Goal: Navigation & Orientation: Find specific page/section

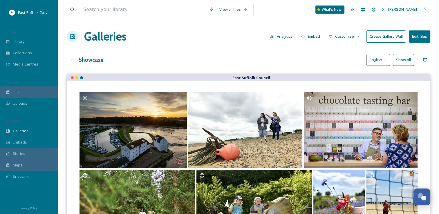
scroll to position [2292, 0]
click at [31, 40] on div "Library" at bounding box center [29, 41] width 58 height 11
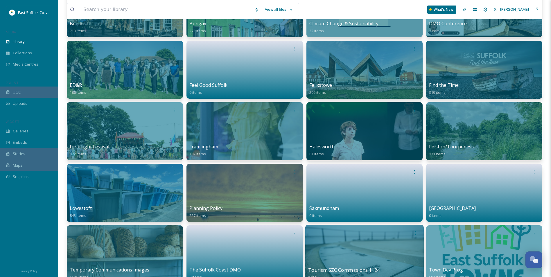
scroll to position [203, 0]
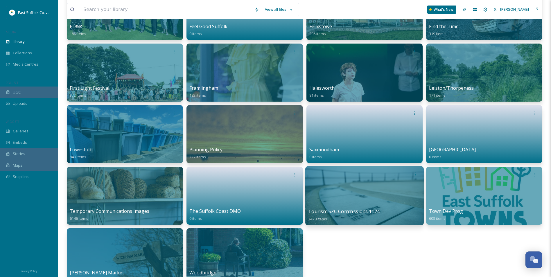
click at [362, 192] on div at bounding box center [364, 195] width 118 height 59
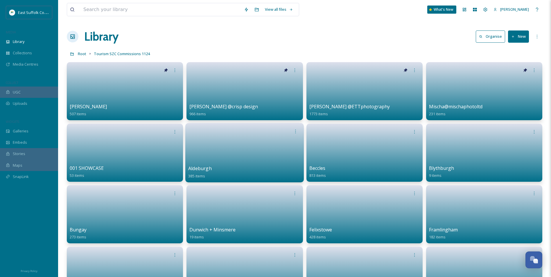
click at [218, 153] on link at bounding box center [244, 151] width 113 height 28
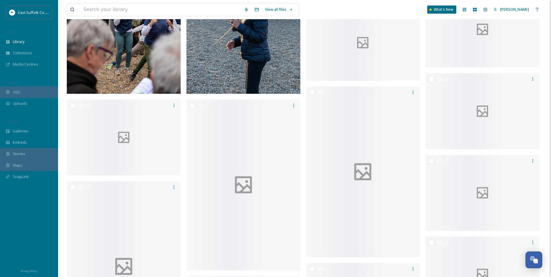
drag, startPoint x: 308, startPoint y: 146, endPoint x: 305, endPoint y: 197, distance: 50.6
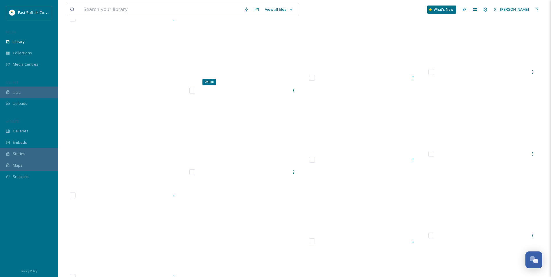
scroll to position [8446, 0]
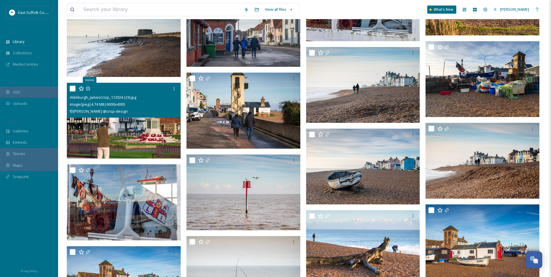
drag, startPoint x: 350, startPoint y: 124, endPoint x: 327, endPoint y: 202, distance: 80.9
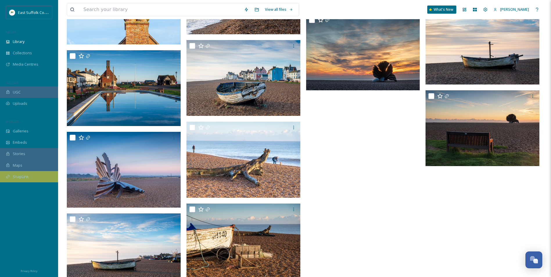
scroll to position [9758, 0]
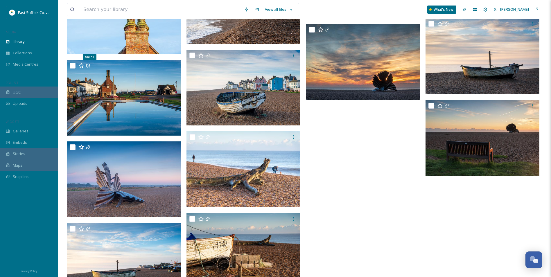
drag, startPoint x: 336, startPoint y: 150, endPoint x: 346, endPoint y: 164, distance: 16.9
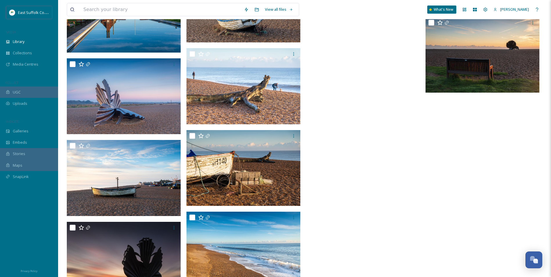
scroll to position [9867, 0]
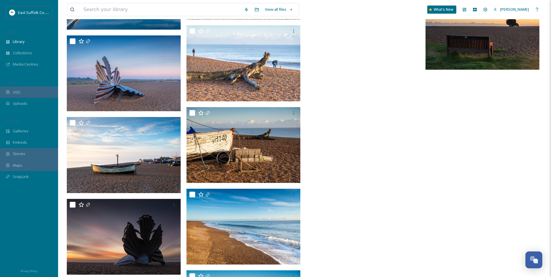
drag, startPoint x: 342, startPoint y: 163, endPoint x: 336, endPoint y: 184, distance: 21.9
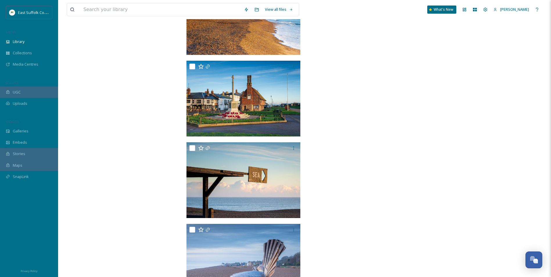
scroll to position [10189, 0]
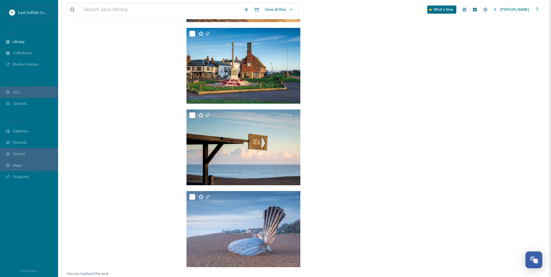
drag, startPoint x: 347, startPoint y: 154, endPoint x: 339, endPoint y: 180, distance: 27.8
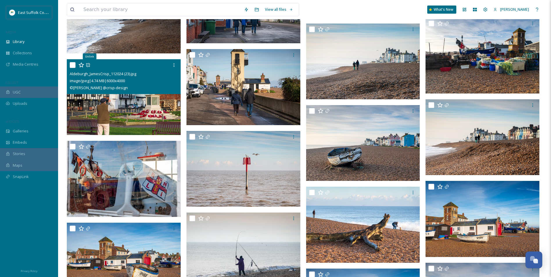
drag, startPoint x: 337, startPoint y: 184, endPoint x: 344, endPoint y: 124, distance: 59.9
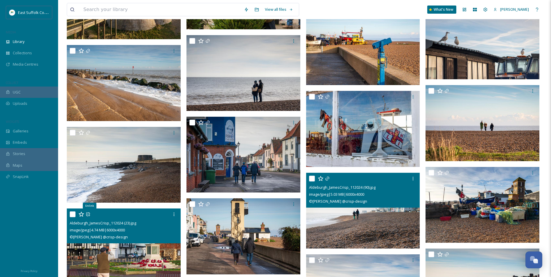
scroll to position [8687, 0]
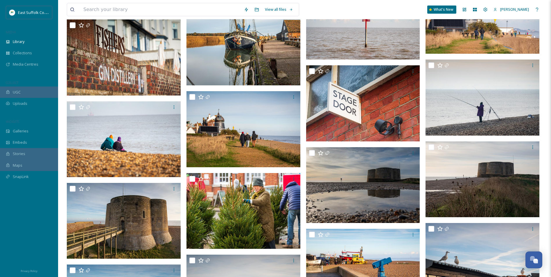
drag, startPoint x: 312, startPoint y: 199, endPoint x: 325, endPoint y: 150, distance: 50.9
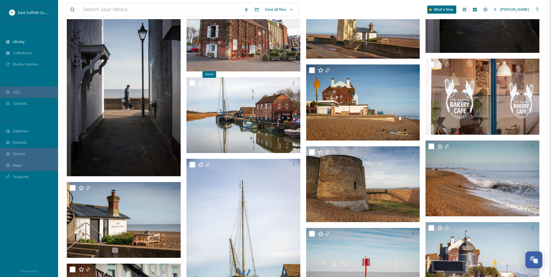
drag, startPoint x: 325, startPoint y: 242, endPoint x: 326, endPoint y: 214, distance: 28.2
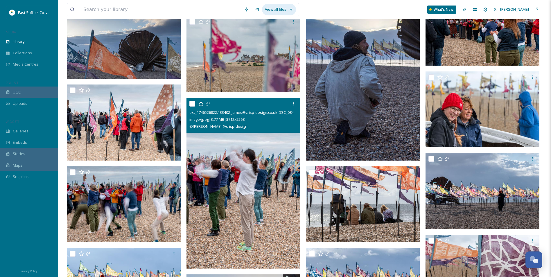
scroll to position [3962, 0]
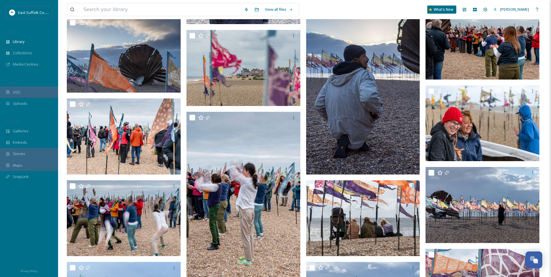
drag, startPoint x: 273, startPoint y: 145, endPoint x: 258, endPoint y: -20, distance: 165.6
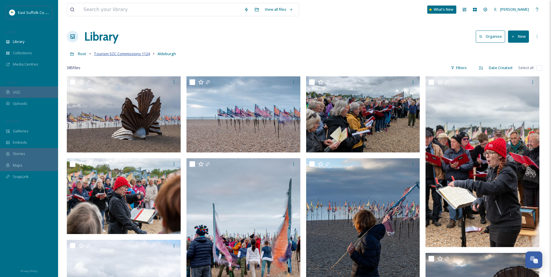
drag, startPoint x: 110, startPoint y: 51, endPoint x: 132, endPoint y: 56, distance: 22.8
click at [110, 51] on link "Tourism SZC Commissions 1124" at bounding box center [122, 53] width 56 height 7
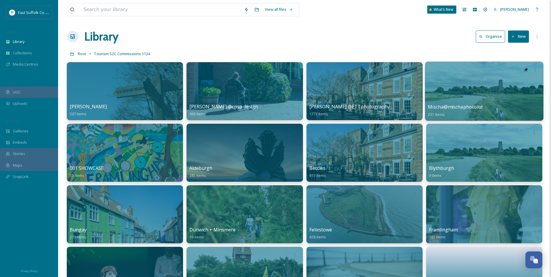
click at [439, 90] on div at bounding box center [484, 91] width 118 height 59
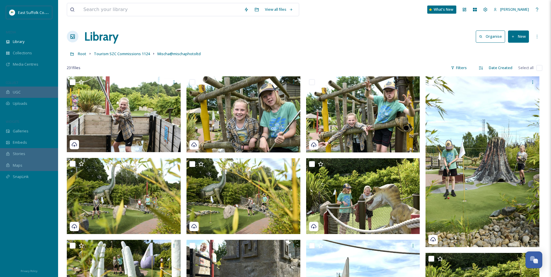
drag, startPoint x: 298, startPoint y: 190, endPoint x: 278, endPoint y: -5, distance: 195.8
click at [111, 52] on span "Tourism SZC Commissions 1124" at bounding box center [122, 53] width 56 height 5
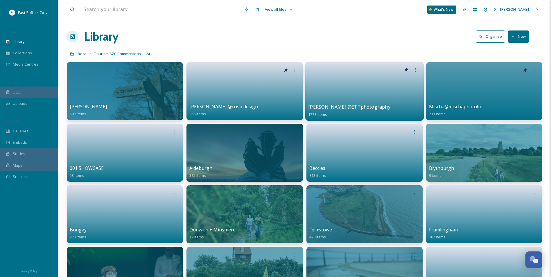
click at [355, 85] on link at bounding box center [364, 89] width 113 height 28
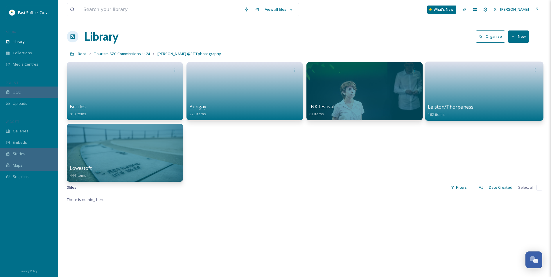
click at [439, 83] on link at bounding box center [484, 89] width 113 height 28
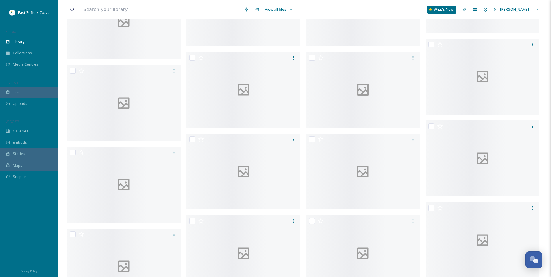
scroll to position [1423, 0]
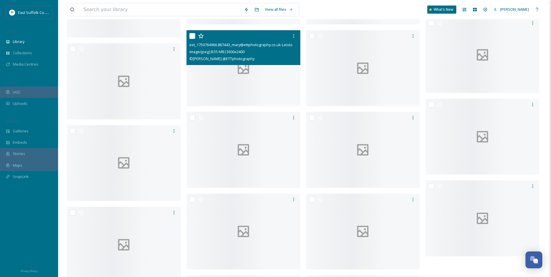
drag, startPoint x: 304, startPoint y: 125, endPoint x: 287, endPoint y: 189, distance: 66.1
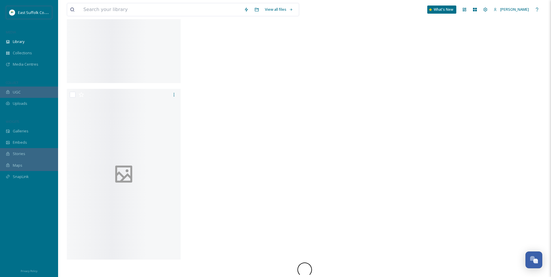
drag, startPoint x: 277, startPoint y: 71, endPoint x: 265, endPoint y: 141, distance: 70.5
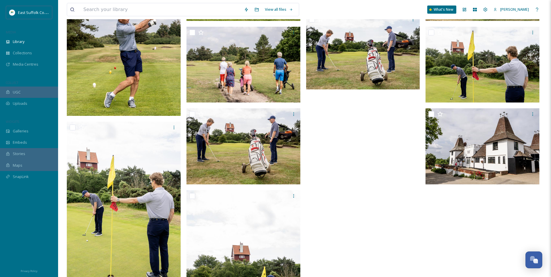
scroll to position [2217, 0]
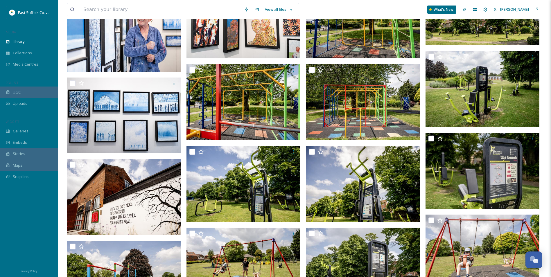
drag, startPoint x: 375, startPoint y: 203, endPoint x: 176, endPoint y: -3, distance: 285.7
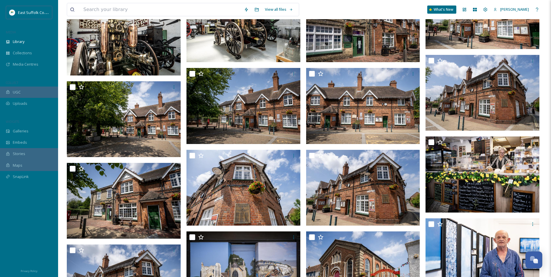
drag, startPoint x: 327, startPoint y: 207, endPoint x: 168, endPoint y: 17, distance: 247.3
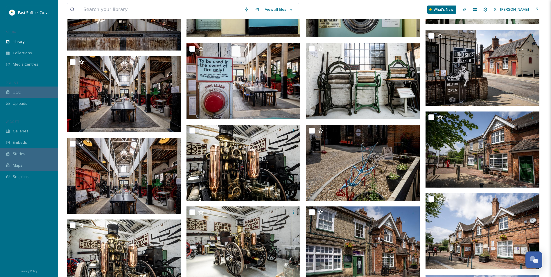
drag, startPoint x: 336, startPoint y: 206, endPoint x: 266, endPoint y: 60, distance: 161.6
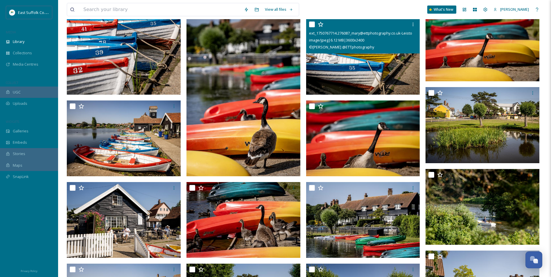
scroll to position [0, 0]
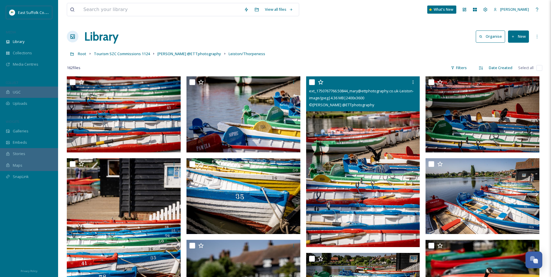
drag, startPoint x: 364, startPoint y: 202, endPoint x: 356, endPoint y: 109, distance: 93.3
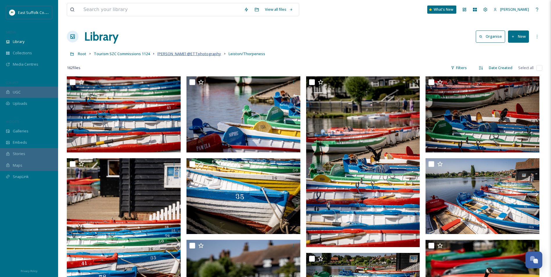
drag, startPoint x: 166, startPoint y: 53, endPoint x: 162, endPoint y: 55, distance: 4.0
click at [166, 53] on span "[PERSON_NAME] @ETTphotography" at bounding box center [189, 53] width 64 height 5
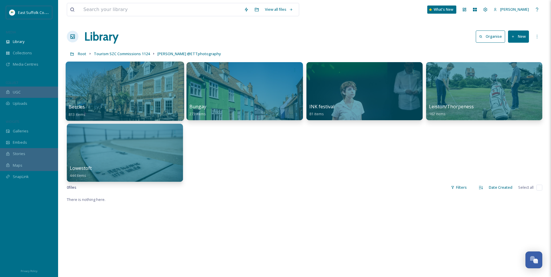
click at [140, 95] on div at bounding box center [125, 91] width 118 height 59
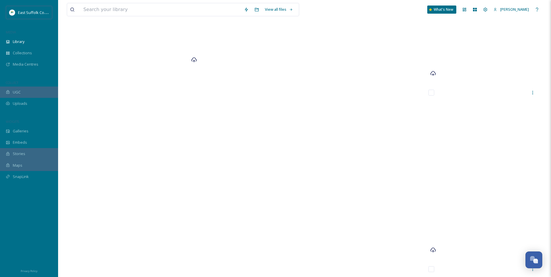
scroll to position [16320, 0]
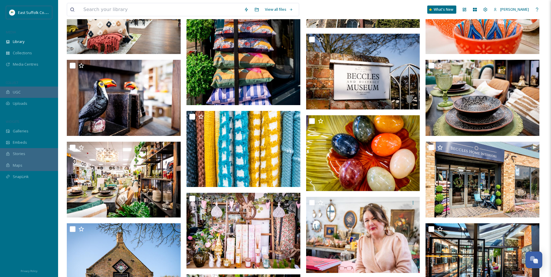
drag, startPoint x: 346, startPoint y: 172, endPoint x: 293, endPoint y: -20, distance: 199.2
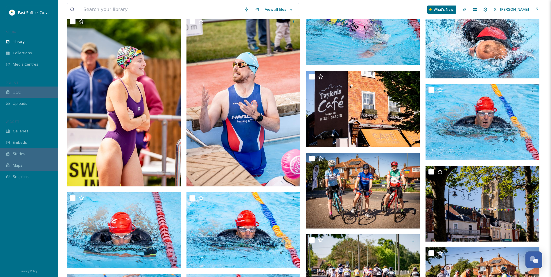
scroll to position [0, 0]
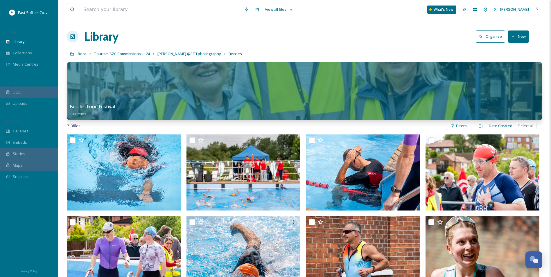
drag, startPoint x: 215, startPoint y: 154, endPoint x: 242, endPoint y: -20, distance: 176.8
click at [174, 54] on span "[PERSON_NAME] @ETTphotography" at bounding box center [189, 53] width 64 height 5
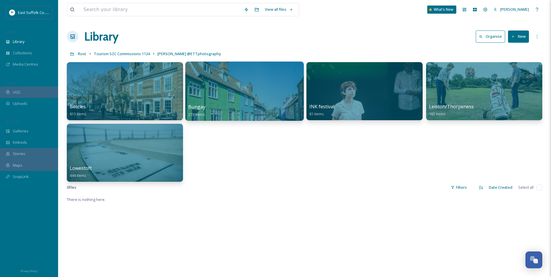
click at [208, 92] on div at bounding box center [244, 91] width 118 height 59
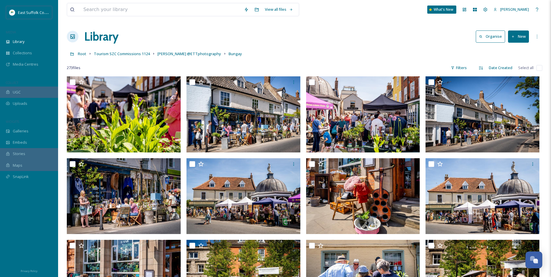
drag, startPoint x: 123, startPoint y: 55, endPoint x: 131, endPoint y: 68, distance: 15.9
click at [123, 55] on span "Tourism SZC Commissions 1124" at bounding box center [122, 53] width 56 height 5
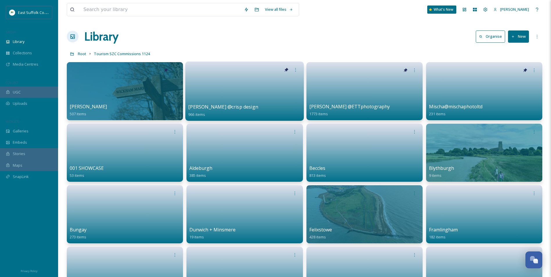
click at [263, 82] on link at bounding box center [244, 89] width 113 height 28
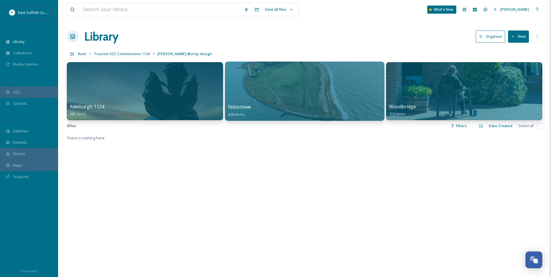
click at [311, 94] on div at bounding box center [304, 91] width 159 height 59
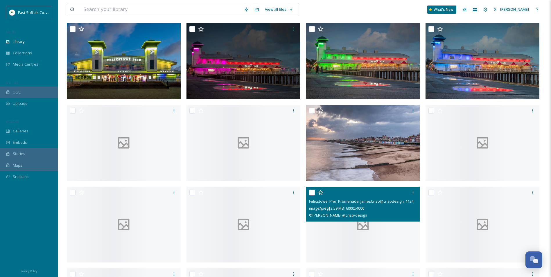
scroll to position [639, 0]
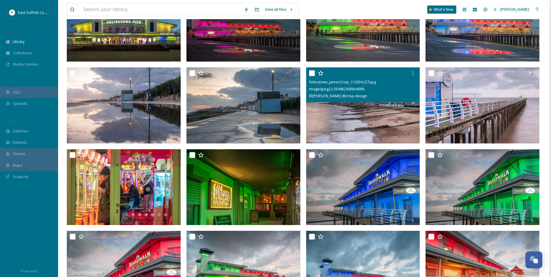
click at [370, 117] on img at bounding box center [363, 105] width 114 height 76
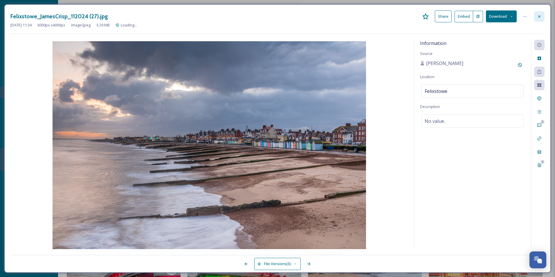
click at [439, 18] on icon at bounding box center [539, 16] width 5 height 5
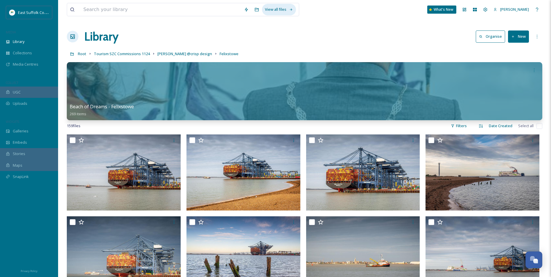
drag, startPoint x: 301, startPoint y: 222, endPoint x: 263, endPoint y: 12, distance: 213.4
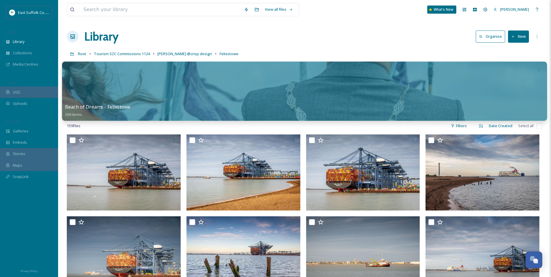
click at [194, 90] on div at bounding box center [304, 91] width 485 height 59
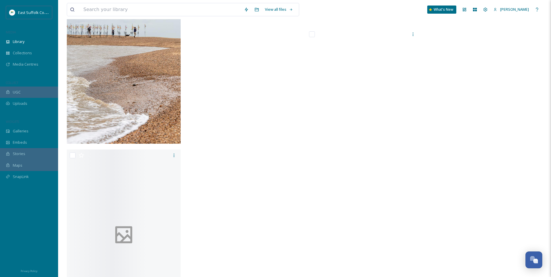
scroll to position [6679, 0]
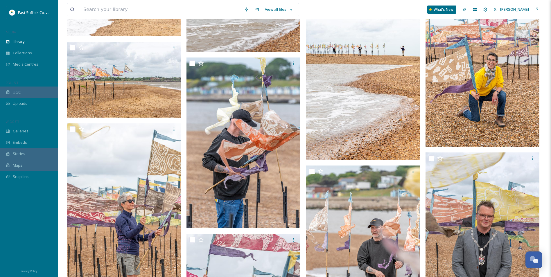
drag, startPoint x: 276, startPoint y: 144, endPoint x: 282, endPoint y: 73, distance: 71.1
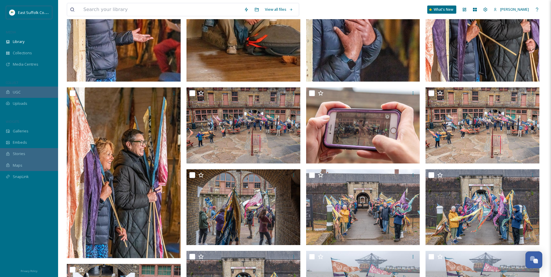
scroll to position [0, 0]
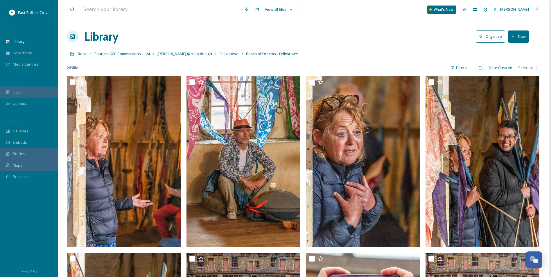
drag, startPoint x: 283, startPoint y: 175, endPoint x: 267, endPoint y: 105, distance: 72.0
click at [220, 58] on div "Root Tourism SZC Commissions 1124 [PERSON_NAME] @crisp design Felixstowe Beach …" at bounding box center [304, 53] width 475 height 11
click at [220, 55] on span "Felixstowe" at bounding box center [229, 53] width 19 height 5
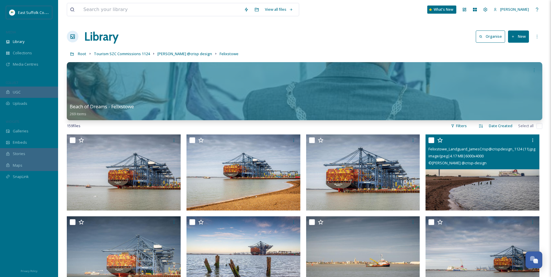
click at [439, 179] on img at bounding box center [482, 172] width 114 height 76
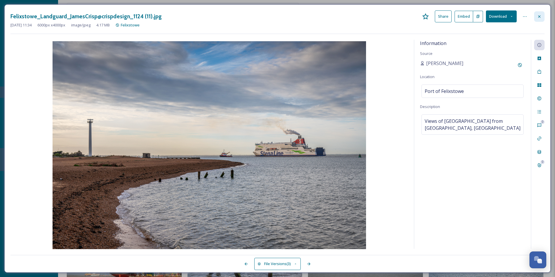
click at [439, 19] on div at bounding box center [539, 16] width 10 height 10
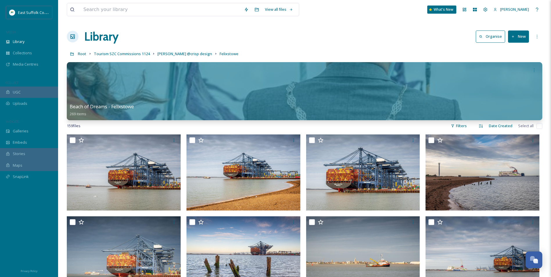
drag, startPoint x: 265, startPoint y: 240, endPoint x: 222, endPoint y: 121, distance: 126.6
click at [136, 55] on span "Tourism SZC Commissions 1124" at bounding box center [122, 53] width 56 height 5
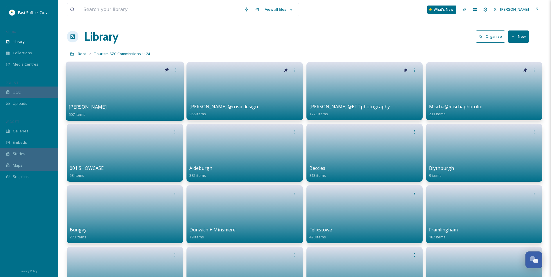
click at [132, 91] on link at bounding box center [125, 89] width 113 height 28
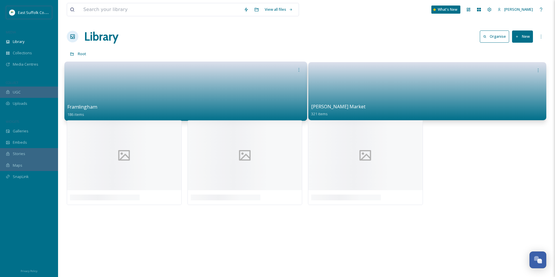
click at [211, 103] on link at bounding box center [185, 89] width 237 height 28
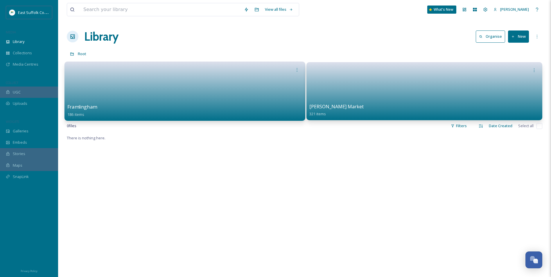
click at [211, 103] on link at bounding box center [184, 89] width 235 height 28
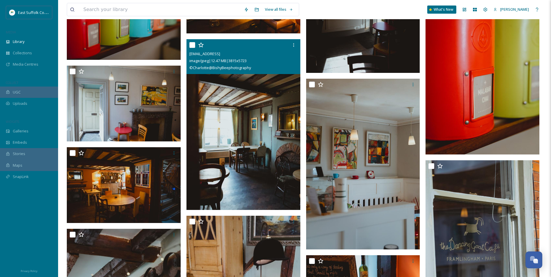
scroll to position [1191, 0]
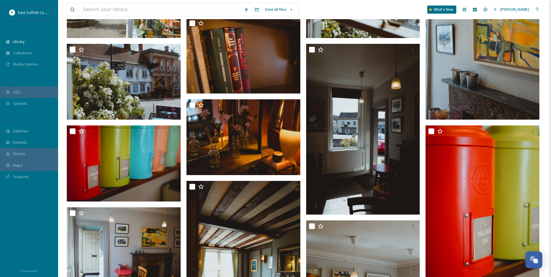
drag, startPoint x: 262, startPoint y: 200, endPoint x: 356, endPoint y: 233, distance: 99.5
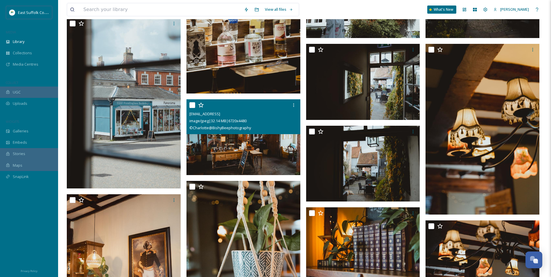
scroll to position [2021, 0]
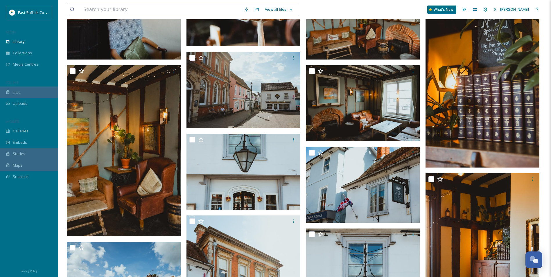
drag, startPoint x: 357, startPoint y: 70, endPoint x: 339, endPoint y: 136, distance: 68.3
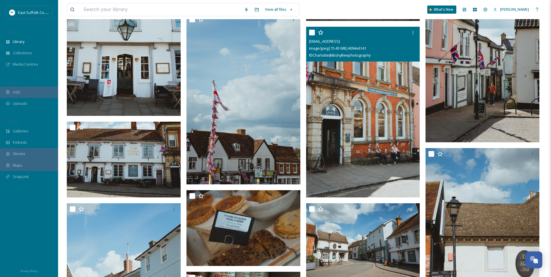
drag, startPoint x: 433, startPoint y: 153, endPoint x: 389, endPoint y: 179, distance: 51.0
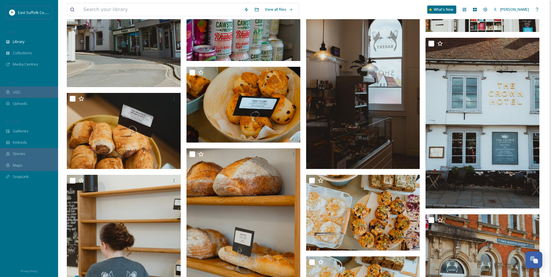
drag, startPoint x: 342, startPoint y: 101, endPoint x: 341, endPoint y: 149, distance: 47.9
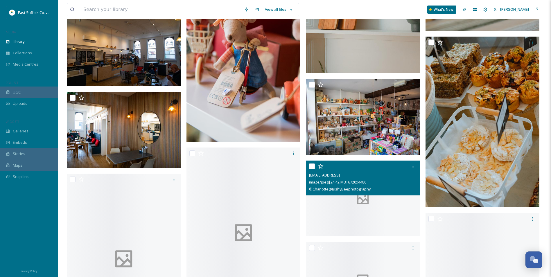
scroll to position [3567, 0]
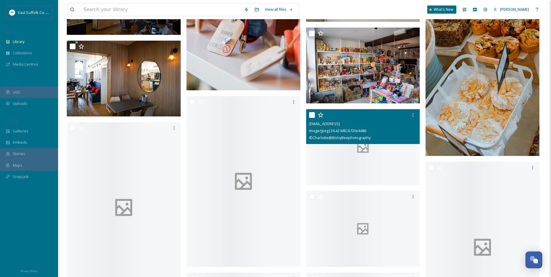
drag, startPoint x: 339, startPoint y: 146, endPoint x: 334, endPoint y: 180, distance: 34.1
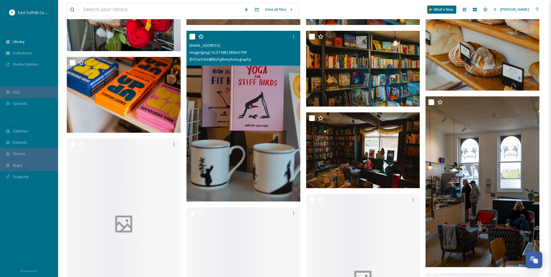
drag, startPoint x: 234, startPoint y: 70, endPoint x: 234, endPoint y: 104, distance: 34.3
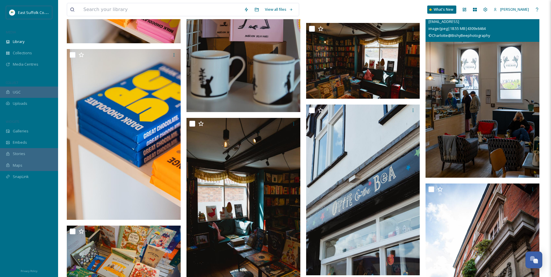
drag, startPoint x: 467, startPoint y: 109, endPoint x: 469, endPoint y: 140, distance: 31.4
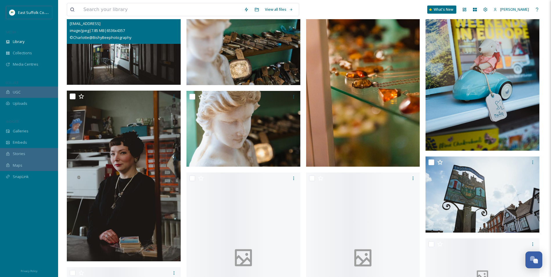
scroll to position [4742, 0]
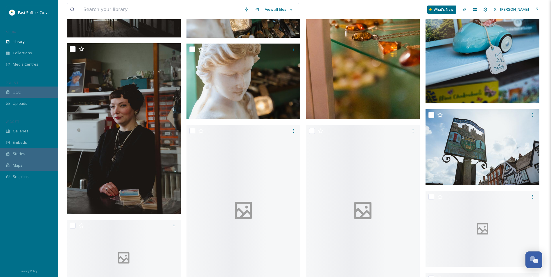
drag, startPoint x: 104, startPoint y: 50, endPoint x: 106, endPoint y: 82, distance: 32.0
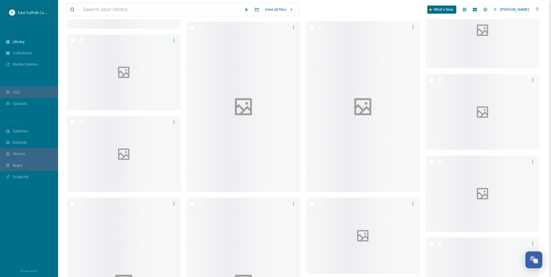
drag, startPoint x: 424, startPoint y: 49, endPoint x: 426, endPoint y: 103, distance: 53.8
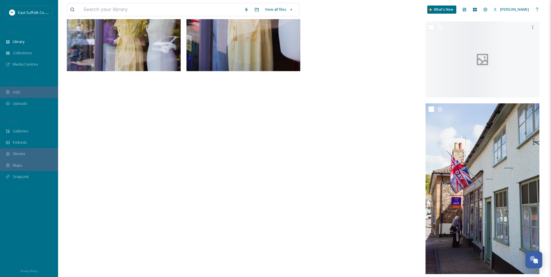
scroll to position [5914, 0]
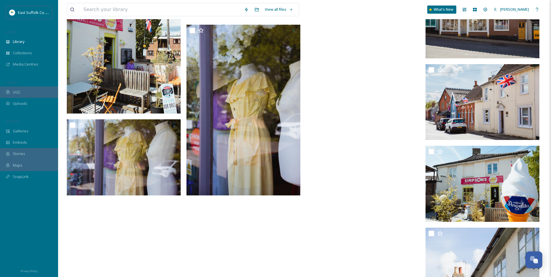
drag, startPoint x: 346, startPoint y: 184, endPoint x: 332, endPoint y: 130, distance: 56.7
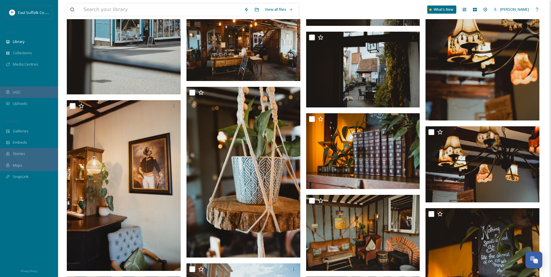
scroll to position [0, 0]
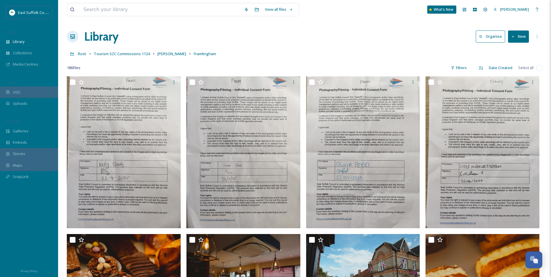
drag, startPoint x: 348, startPoint y: 191, endPoint x: 328, endPoint y: 67, distance: 126.2
click at [133, 50] on div "Root Tourism SZC Commissions 1124 [PERSON_NAME] Framlingham" at bounding box center [304, 53] width 475 height 11
click at [134, 54] on span "Tourism SZC Commissions 1124" at bounding box center [122, 53] width 56 height 5
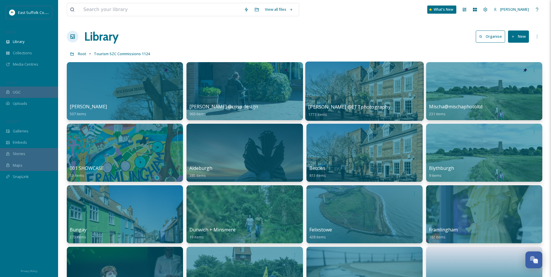
click at [343, 87] on div at bounding box center [364, 91] width 118 height 59
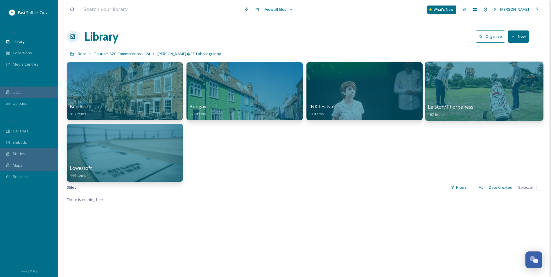
click at [439, 95] on div at bounding box center [484, 91] width 118 height 59
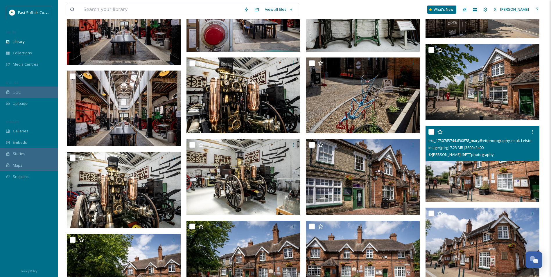
scroll to position [1975, 0]
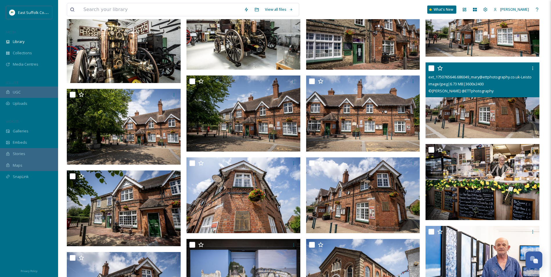
click at [439, 101] on img at bounding box center [482, 100] width 114 height 76
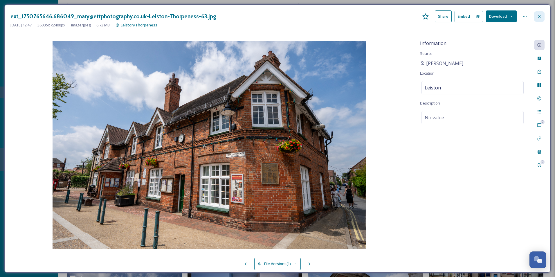
click at [439, 16] on icon at bounding box center [539, 16] width 5 height 5
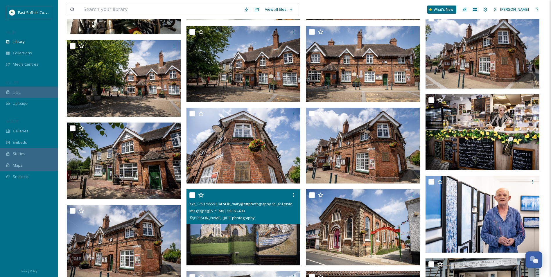
scroll to position [2120, 0]
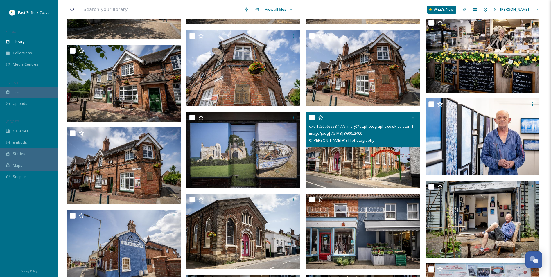
click at [339, 169] on img at bounding box center [363, 150] width 114 height 76
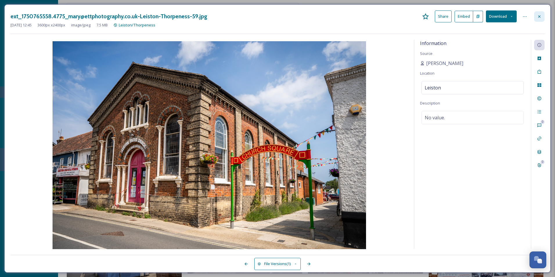
click at [439, 18] on div at bounding box center [539, 16] width 10 height 10
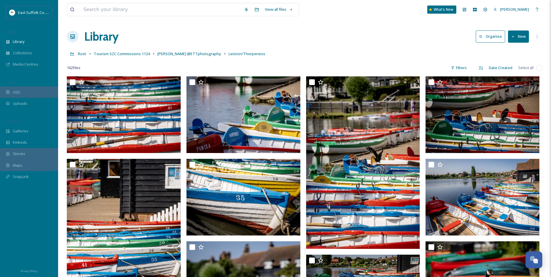
drag, startPoint x: 304, startPoint y: 216, endPoint x: 157, endPoint y: -21, distance: 279.4
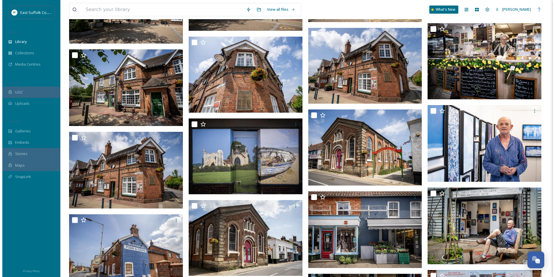
scroll to position [2178, 0]
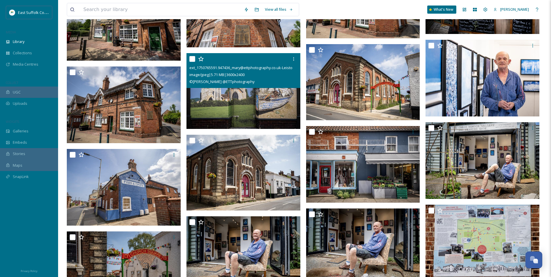
click at [200, 90] on img at bounding box center [243, 91] width 114 height 76
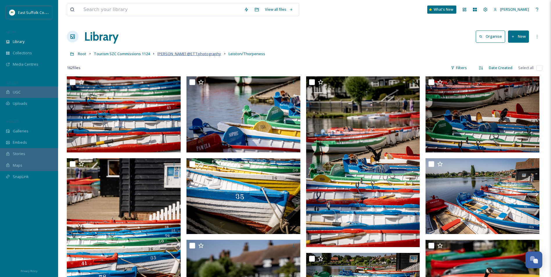
click at [190, 53] on span "[PERSON_NAME] @ETTphotography" at bounding box center [189, 53] width 64 height 5
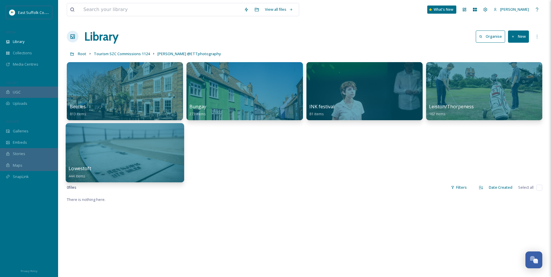
click at [109, 173] on div "Lowestoft 444 items" at bounding box center [125, 172] width 113 height 15
click at [110, 171] on div "Lowestoft 444 items" at bounding box center [125, 172] width 113 height 15
click at [136, 152] on div at bounding box center [125, 152] width 118 height 59
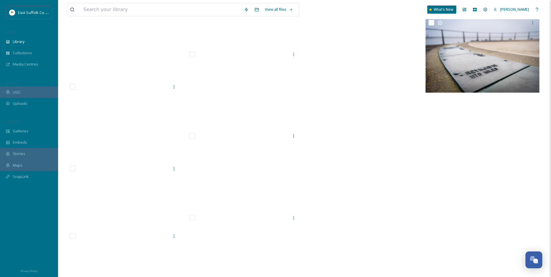
scroll to position [9674, 0]
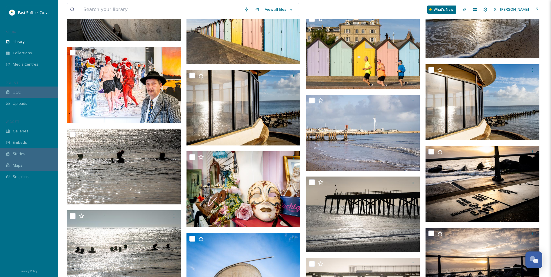
drag, startPoint x: 285, startPoint y: 195, endPoint x: 274, endPoint y: 97, distance: 97.9
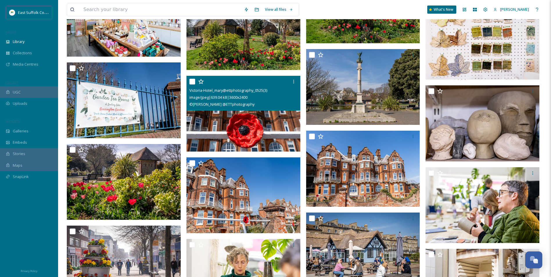
drag, startPoint x: 273, startPoint y: 78, endPoint x: 269, endPoint y: 91, distance: 13.5
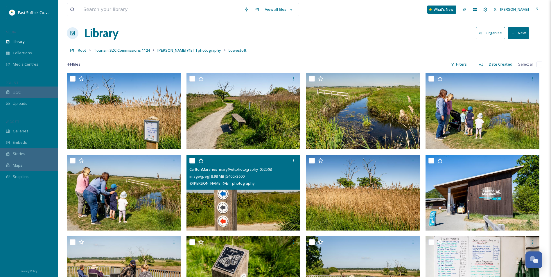
scroll to position [0, 0]
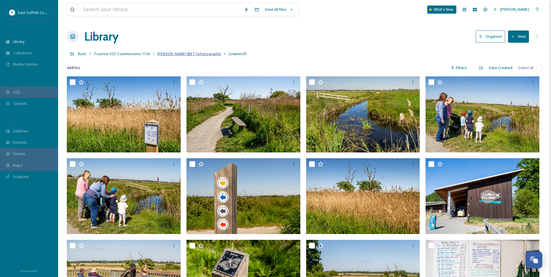
click at [168, 55] on span "[PERSON_NAME] @ETTphotography" at bounding box center [189, 53] width 64 height 5
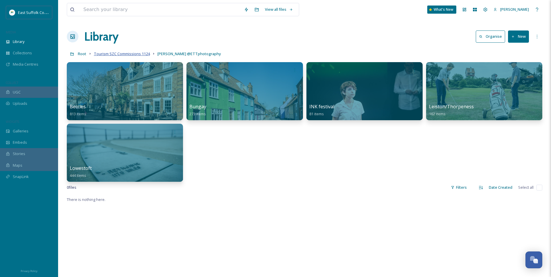
click at [131, 54] on span "Tourism SZC Commissions 1124" at bounding box center [122, 53] width 56 height 5
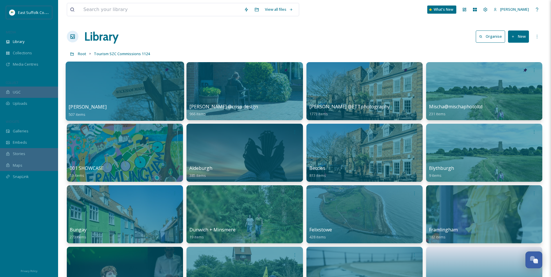
click at [108, 103] on div at bounding box center [125, 91] width 118 height 59
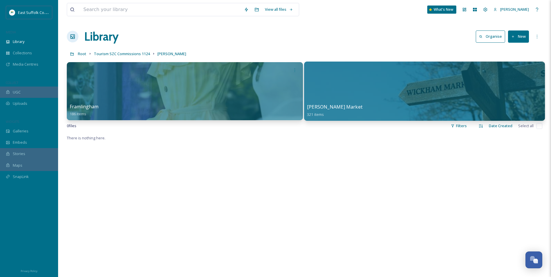
click at [341, 99] on div at bounding box center [424, 91] width 241 height 59
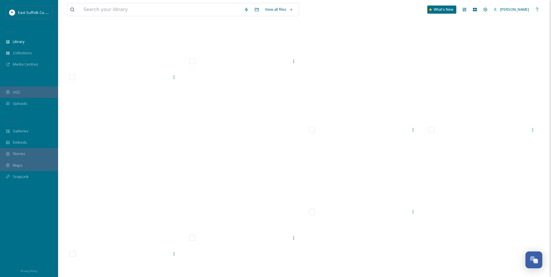
scroll to position [8480, 0]
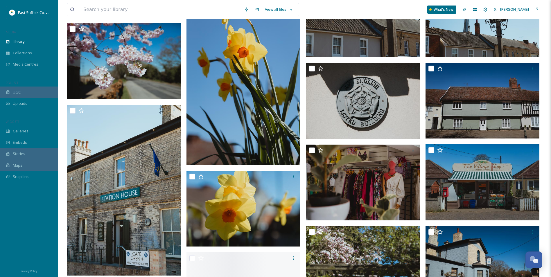
click at [270, 204] on div at bounding box center [243, 209] width 114 height 76
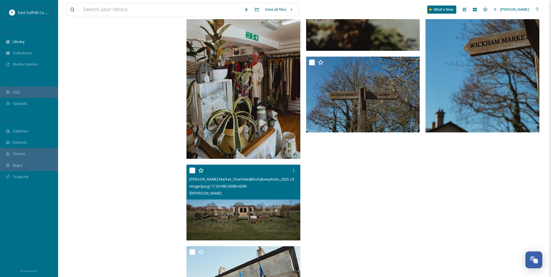
scroll to position [9754, 0]
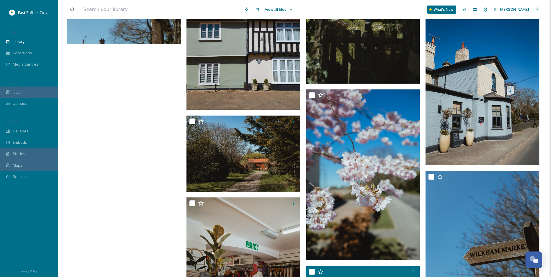
drag, startPoint x: 313, startPoint y: 156, endPoint x: 293, endPoint y: -19, distance: 176.0
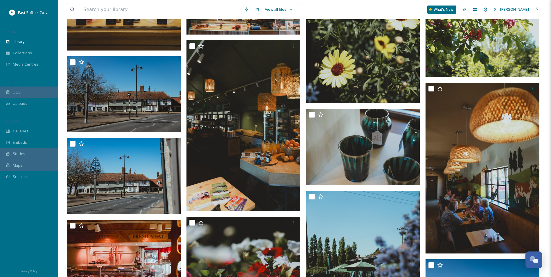
scroll to position [0, 0]
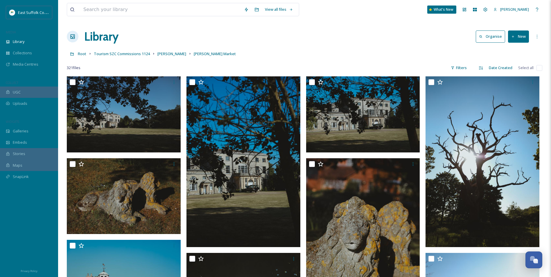
drag, startPoint x: 289, startPoint y: 175, endPoint x: 316, endPoint y: -6, distance: 182.1
click at [32, 197] on div at bounding box center [29, 227] width 58 height 73
click at [133, 55] on span "Tourism SZC Commissions 1124" at bounding box center [122, 53] width 56 height 5
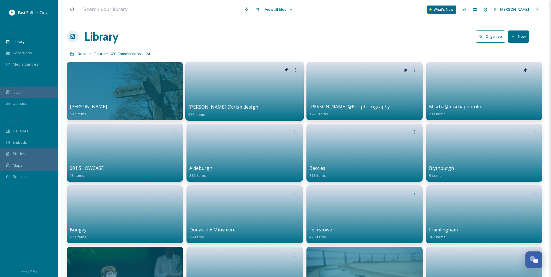
click at [240, 82] on link at bounding box center [244, 89] width 113 height 28
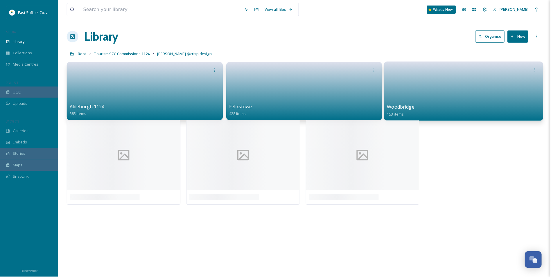
click at [433, 92] on link at bounding box center [463, 89] width 153 height 28
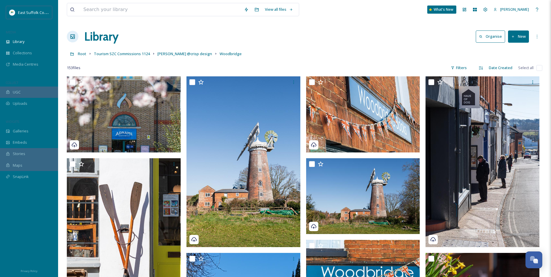
drag, startPoint x: 391, startPoint y: 161, endPoint x: 380, endPoint y: 86, distance: 75.7
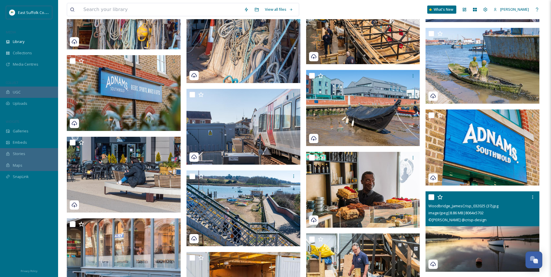
scroll to position [2730, 0]
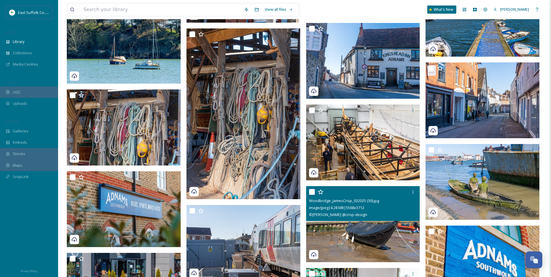
click at [320, 214] on img at bounding box center [363, 224] width 114 height 76
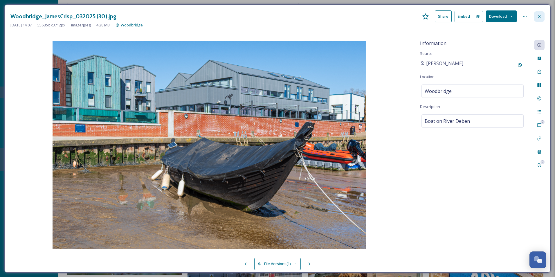
click at [439, 18] on icon at bounding box center [539, 16] width 5 height 5
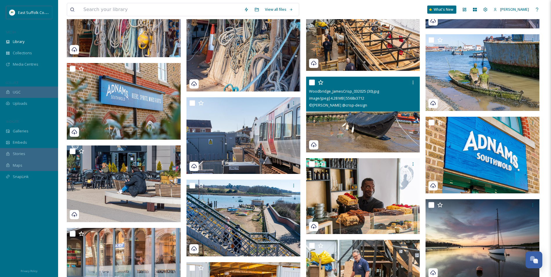
scroll to position [2875, 0]
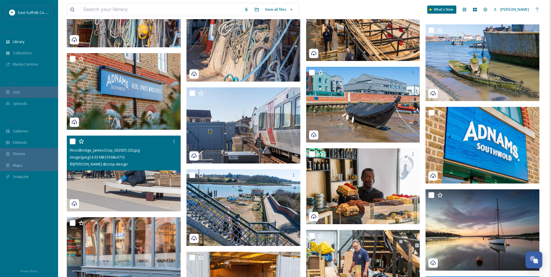
click at [119, 175] on img at bounding box center [124, 174] width 114 height 76
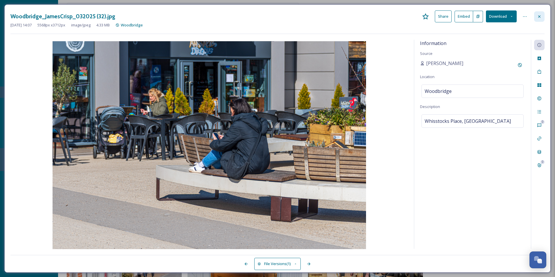
click at [439, 16] on icon at bounding box center [539, 16] width 5 height 5
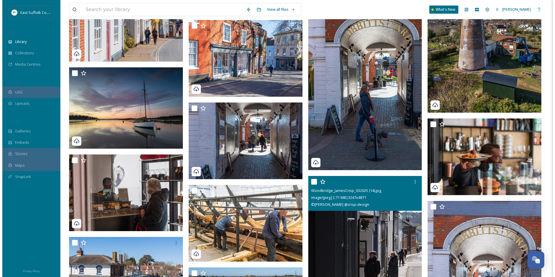
scroll to position [3335, 0]
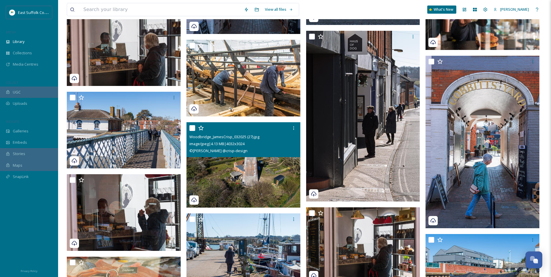
click at [262, 179] on img at bounding box center [243, 164] width 114 height 85
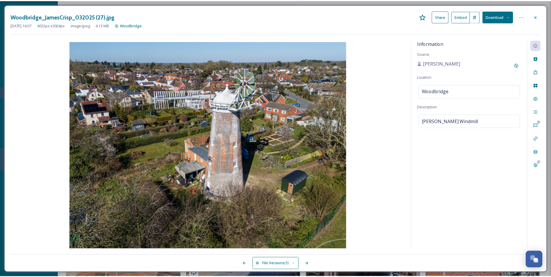
scroll to position [3336, 0]
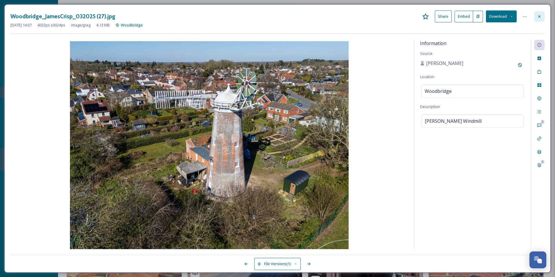
click at [439, 20] on div at bounding box center [539, 16] width 10 height 10
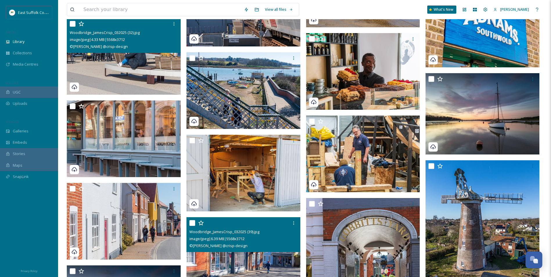
drag, startPoint x: 308, startPoint y: 191, endPoint x: 287, endPoint y: 132, distance: 63.1
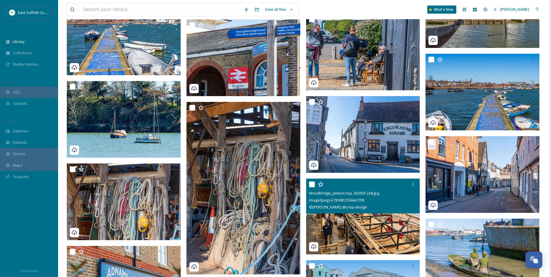
drag, startPoint x: 348, startPoint y: 175, endPoint x: 343, endPoint y: 156, distance: 19.9
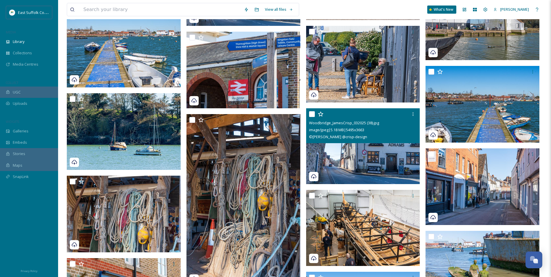
drag, startPoint x: 343, startPoint y: 156, endPoint x: 344, endPoint y: 141, distance: 14.8
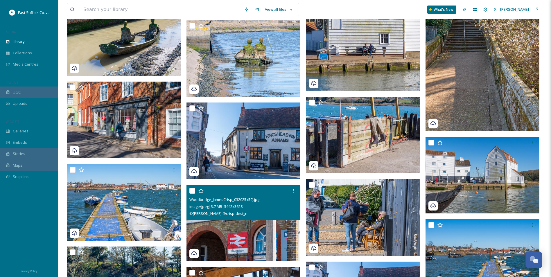
drag, startPoint x: 279, startPoint y: 184, endPoint x: 280, endPoint y: 153, distance: 31.1
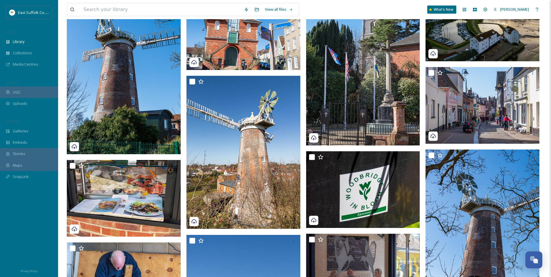
scroll to position [465, 0]
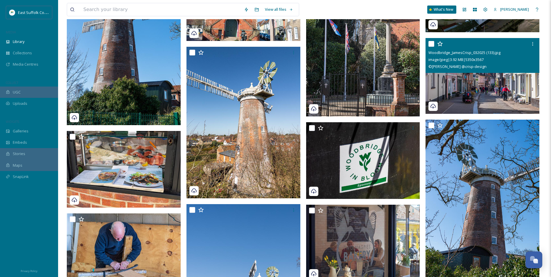
click at [439, 93] on img at bounding box center [482, 76] width 114 height 76
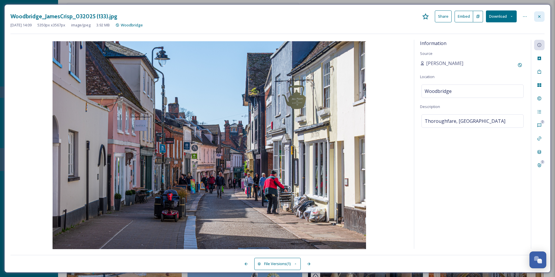
click at [439, 20] on div at bounding box center [539, 16] width 10 height 10
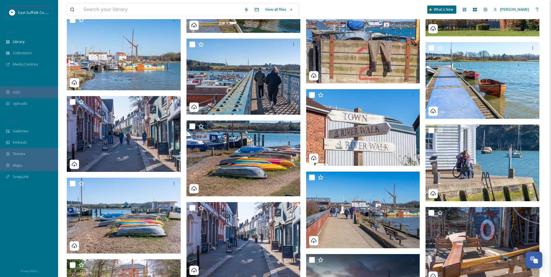
scroll to position [1917, 0]
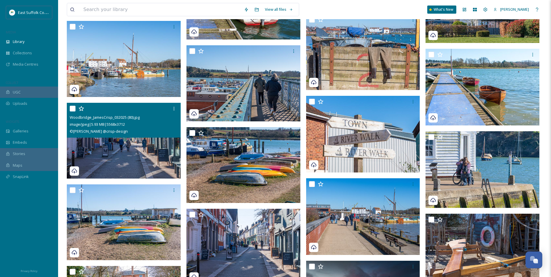
click at [127, 135] on div "Woodbridge_JamesCrisp_032025 (80).jpg image/jpeg | 5.93 MB | 5568 x 3712 © [PER…" at bounding box center [124, 120] width 114 height 35
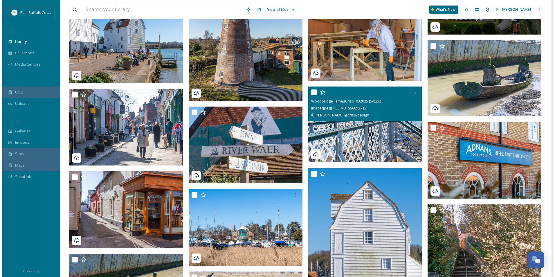
scroll to position [2265, 0]
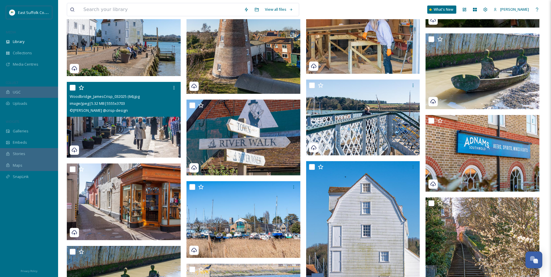
click at [148, 135] on img at bounding box center [124, 120] width 114 height 76
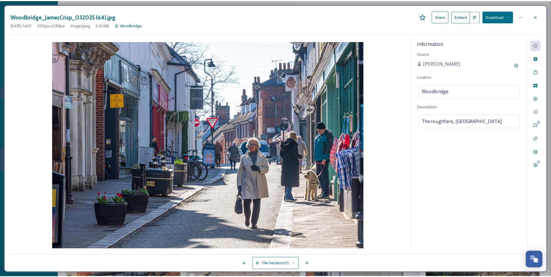
scroll to position [2269, 0]
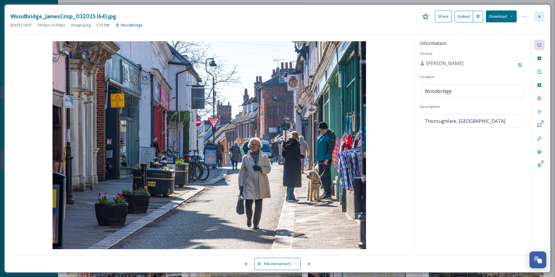
click at [439, 15] on icon at bounding box center [539, 16] width 5 height 5
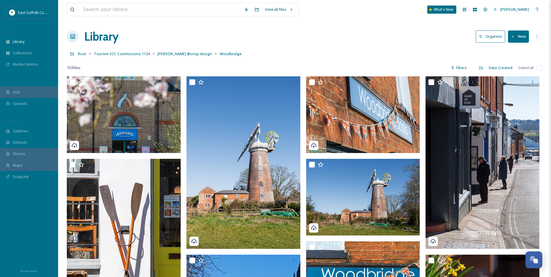
drag, startPoint x: 372, startPoint y: 187, endPoint x: 304, endPoint y: 44, distance: 158.5
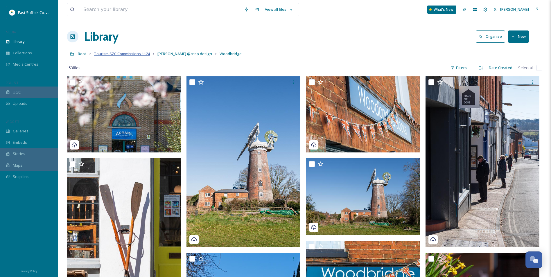
click at [142, 55] on span "Tourism SZC Commissions 1124" at bounding box center [122, 53] width 56 height 5
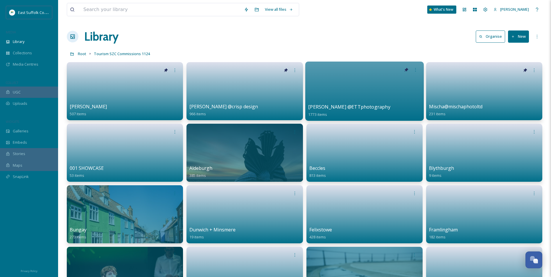
click at [373, 94] on div at bounding box center [364, 91] width 118 height 59
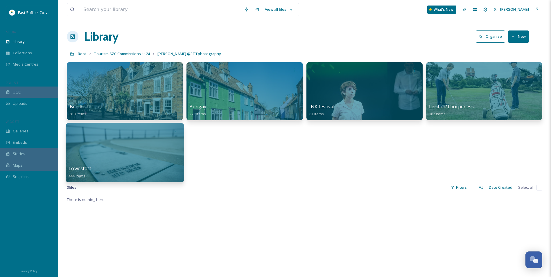
click at [118, 162] on div at bounding box center [125, 152] width 118 height 59
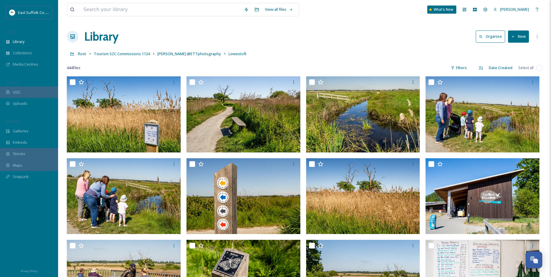
drag, startPoint x: 336, startPoint y: 83, endPoint x: 263, endPoint y: -20, distance: 126.4
click at [126, 54] on span "Tourism SZC Commissions 1124" at bounding box center [122, 53] width 56 height 5
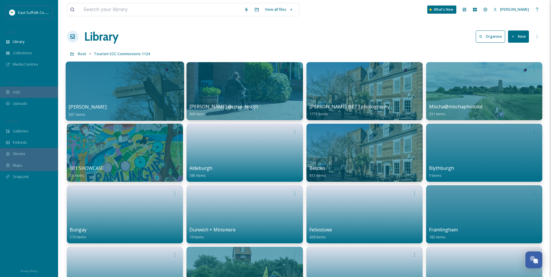
click at [143, 87] on div at bounding box center [125, 91] width 118 height 59
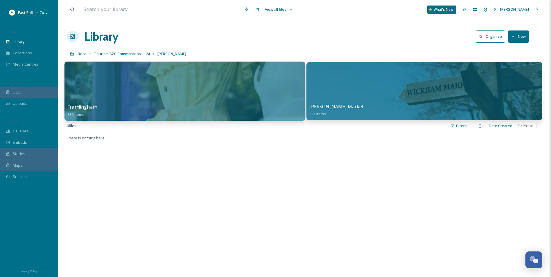
click at [168, 91] on div at bounding box center [184, 91] width 241 height 59
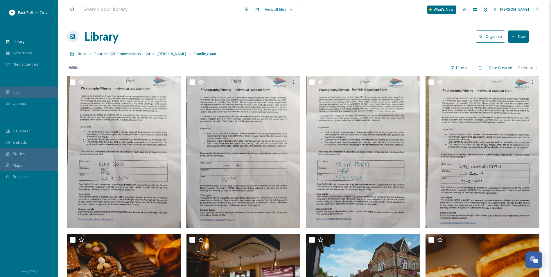
drag, startPoint x: 409, startPoint y: 189, endPoint x: 354, endPoint y: -21, distance: 217.8
click at [135, 56] on span "Tourism SZC Commissions 1124" at bounding box center [122, 53] width 56 height 5
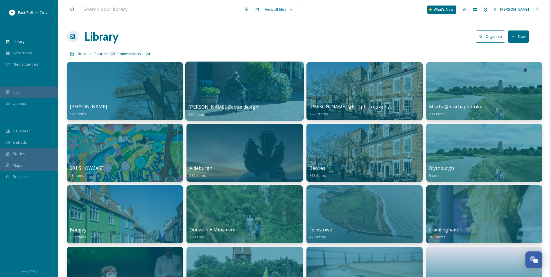
click at [258, 91] on div at bounding box center [244, 91] width 118 height 59
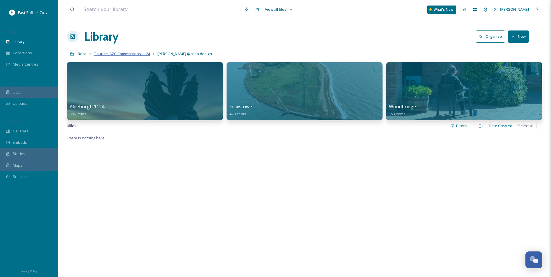
click at [136, 54] on span "Tourism SZC Commissions 1124" at bounding box center [122, 53] width 56 height 5
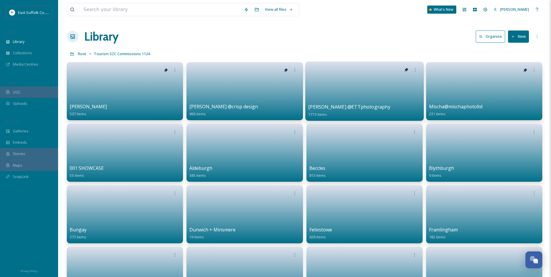
click at [325, 87] on link at bounding box center [364, 89] width 113 height 28
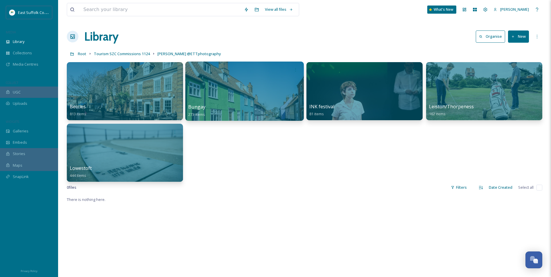
click at [255, 88] on div at bounding box center [244, 91] width 118 height 59
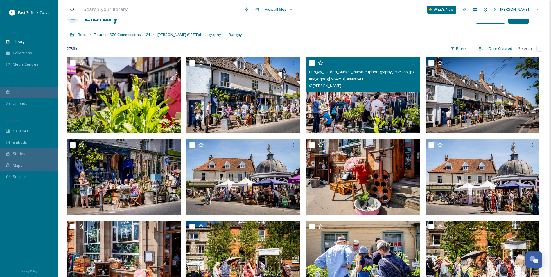
scroll to position [29, 0]
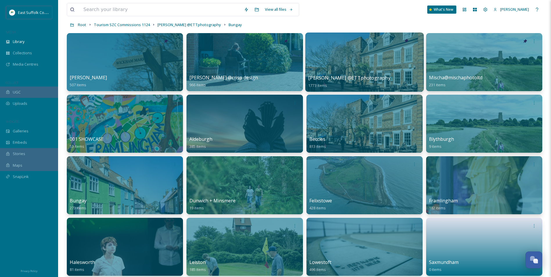
click at [329, 63] on div at bounding box center [364, 62] width 118 height 59
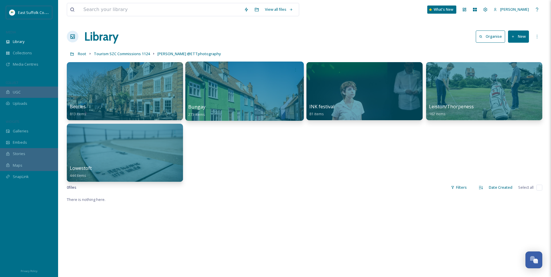
click at [226, 97] on div at bounding box center [244, 91] width 118 height 59
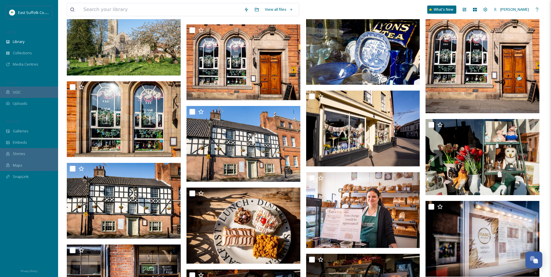
scroll to position [2131, 0]
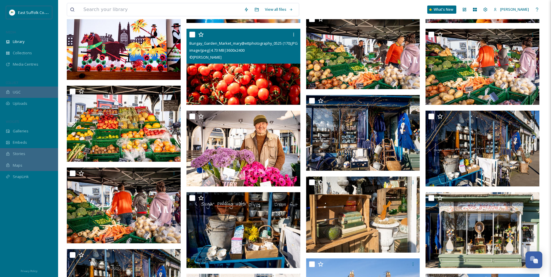
drag, startPoint x: 245, startPoint y: 149, endPoint x: 240, endPoint y: 50, distance: 99.4
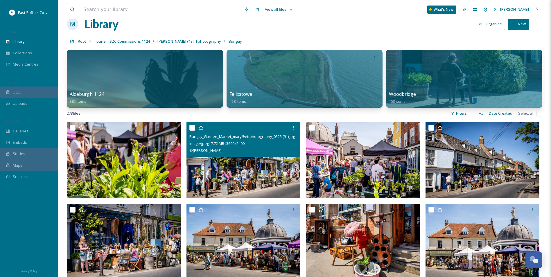
scroll to position [0, 0]
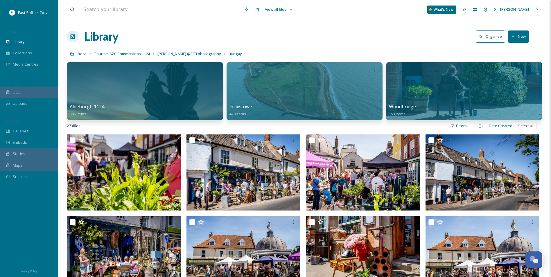
click at [378, 33] on div "Library Organise New" at bounding box center [304, 36] width 475 height 17
drag, startPoint x: 346, startPoint y: 25, endPoint x: 315, endPoint y: 26, distance: 31.1
